Goal: Find specific page/section: Find specific page/section

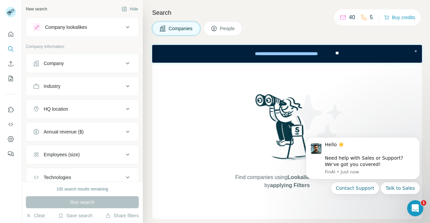
click at [216, 132] on div "Find companies using Lookalikes search or by applying Filters" at bounding box center [287, 141] width 270 height 157
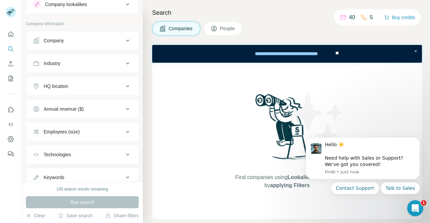
scroll to position [45, 0]
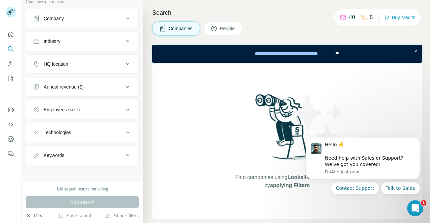
click at [31, 217] on button "Clear" at bounding box center [35, 216] width 19 height 7
click at [416, 141] on icon "Dismiss notification" at bounding box center [418, 140] width 4 height 4
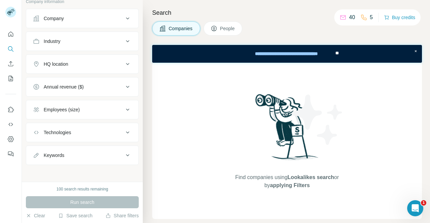
scroll to position [0, 0]
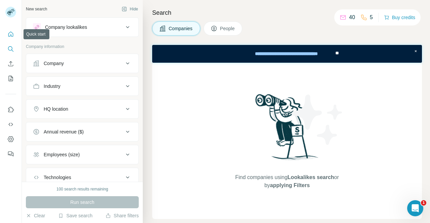
click at [8, 33] on icon "Quick start" at bounding box center [10, 34] width 7 height 7
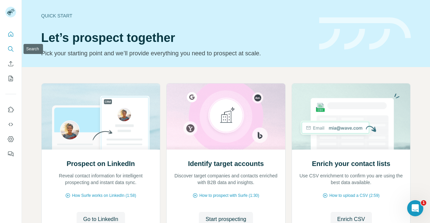
click at [14, 48] on button "Search" at bounding box center [10, 49] width 11 height 12
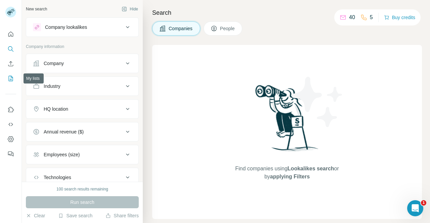
click at [14, 81] on icon "My lists" at bounding box center [10, 78] width 7 height 7
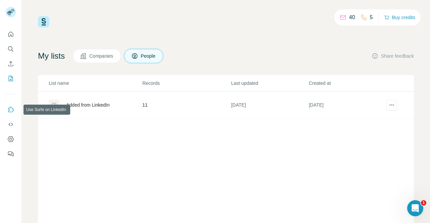
click at [14, 109] on button "Use Surfe on LinkedIn" at bounding box center [10, 110] width 11 height 12
